Goal: Task Accomplishment & Management: Manage account settings

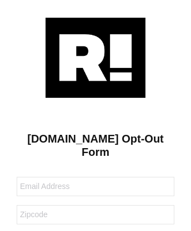
click at [95, 57] on img at bounding box center [95, 58] width 100 height 80
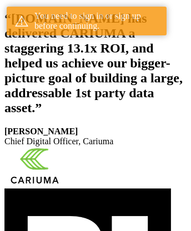
scroll to position [204, 0]
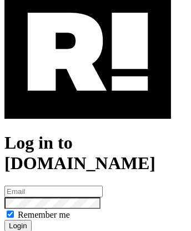
click at [87, 100] on img at bounding box center [87, 52] width 166 height 134
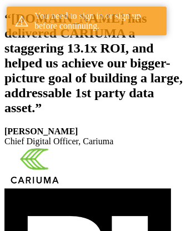
scroll to position [204, 0]
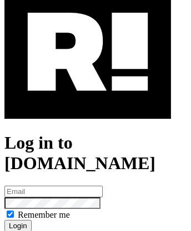
click at [87, 100] on img at bounding box center [87, 52] width 166 height 134
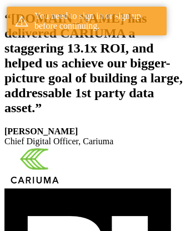
scroll to position [204, 0]
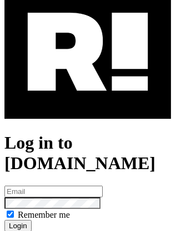
click at [87, 100] on img at bounding box center [87, 52] width 166 height 134
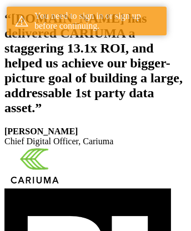
scroll to position [204, 0]
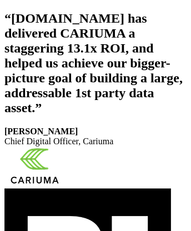
scroll to position [187, 0]
